Goal: Find specific page/section: Find specific page/section

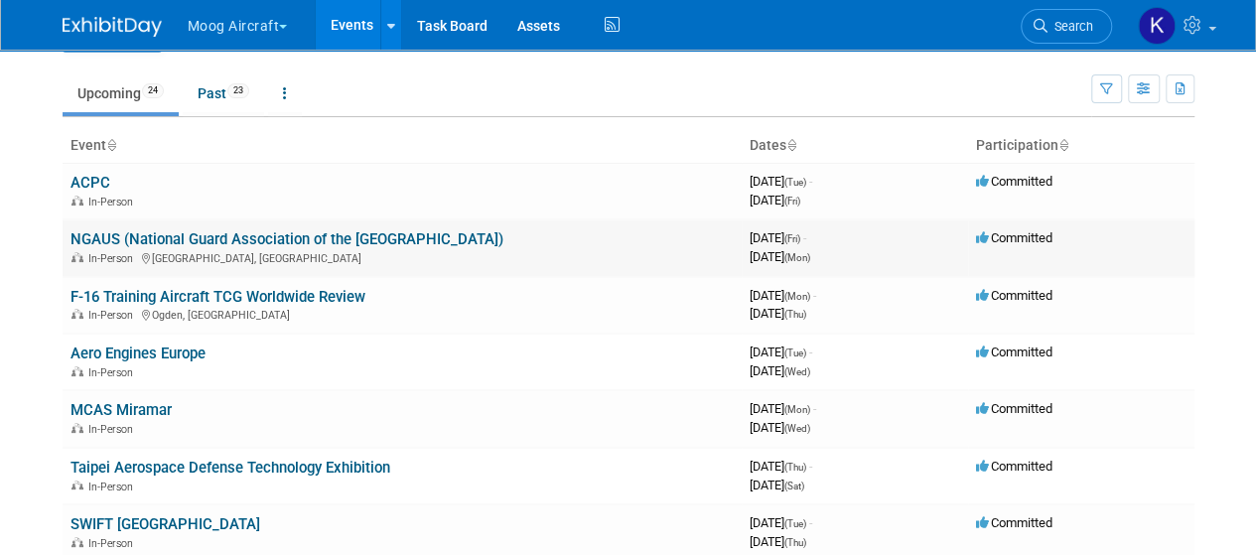
scroll to position [56, 0]
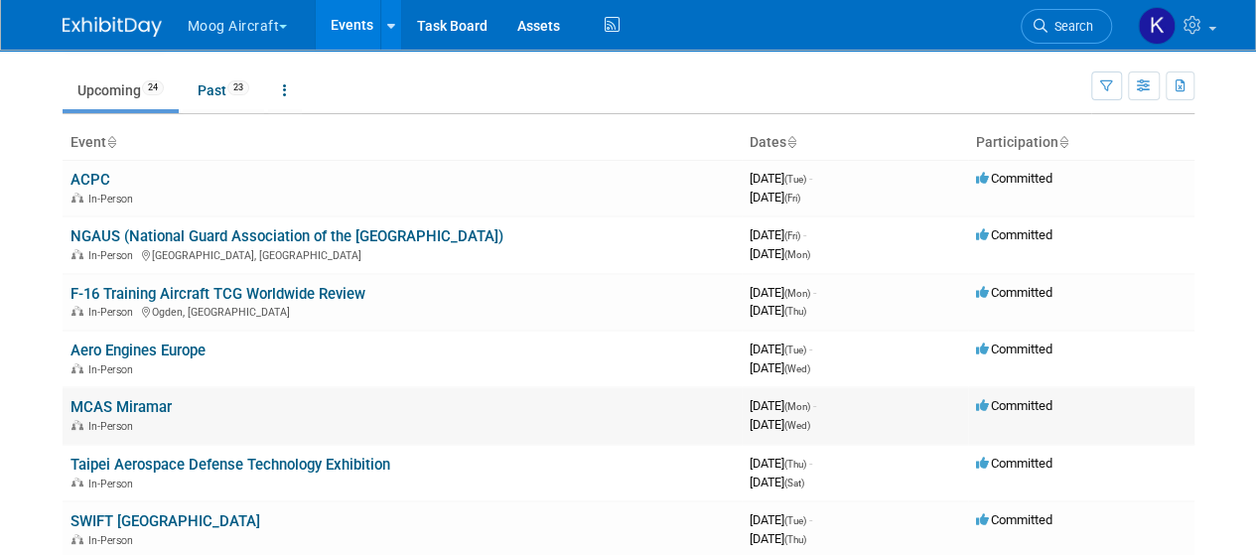
click at [139, 398] on link "MCAS Miramar" at bounding box center [120, 407] width 101 height 18
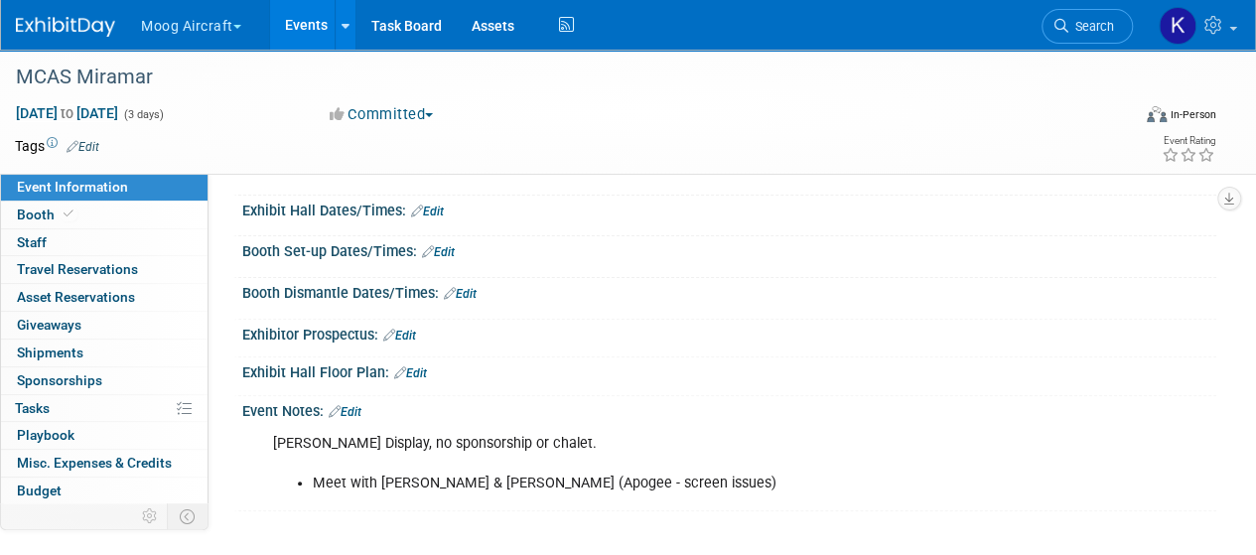
scroll to position [208, 0]
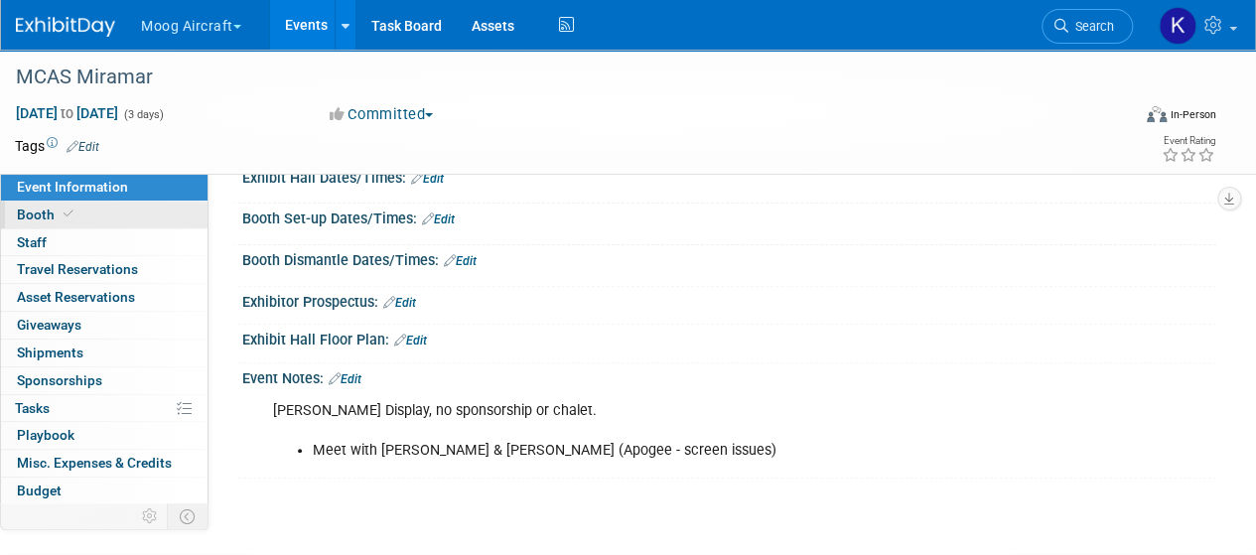
click at [43, 225] on link "Booth" at bounding box center [104, 215] width 207 height 27
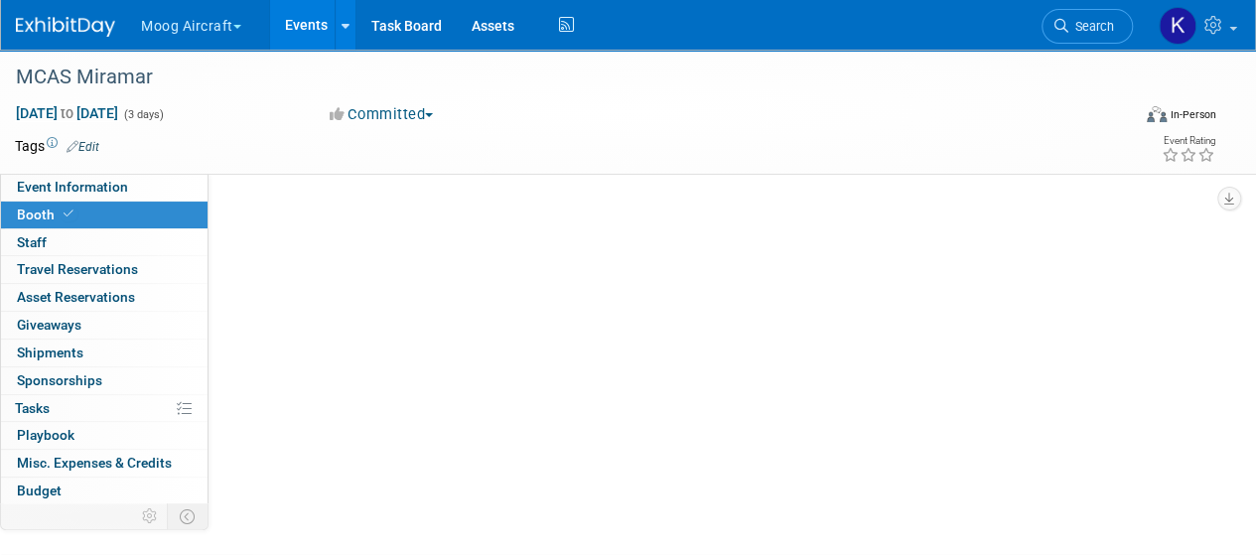
scroll to position [0, 0]
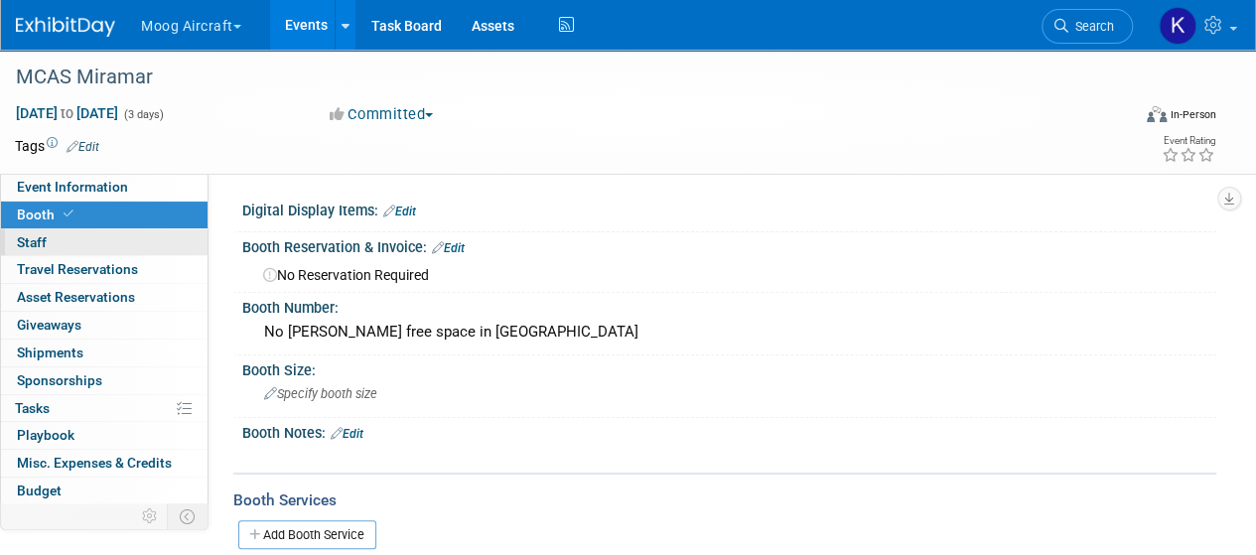
click at [43, 249] on span "Staff 0" at bounding box center [32, 242] width 30 height 16
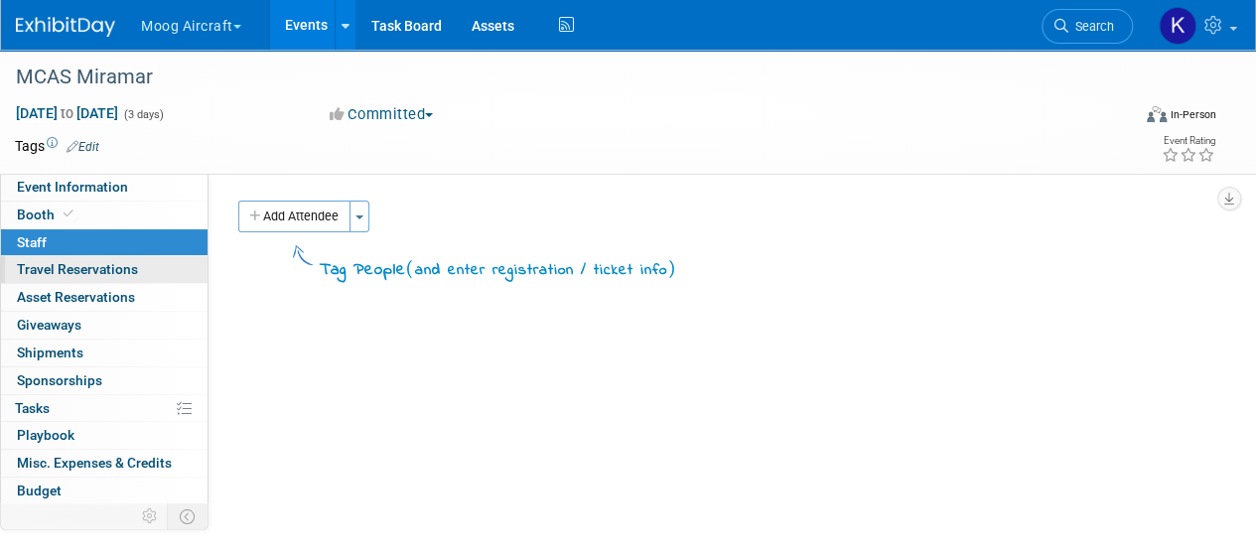
click at [45, 275] on span "Travel Reservations 0" at bounding box center [77, 269] width 121 height 16
